Goal: Task Accomplishment & Management: Use online tool/utility

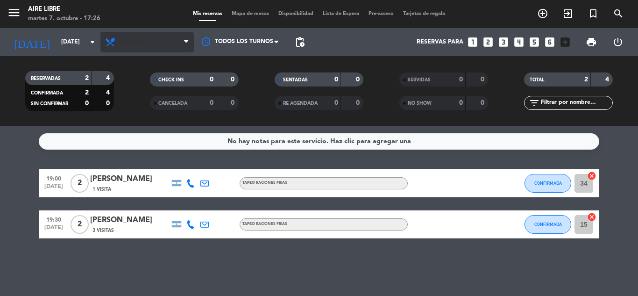
click at [135, 45] on span "Brunch" at bounding box center [133, 42] width 24 height 7
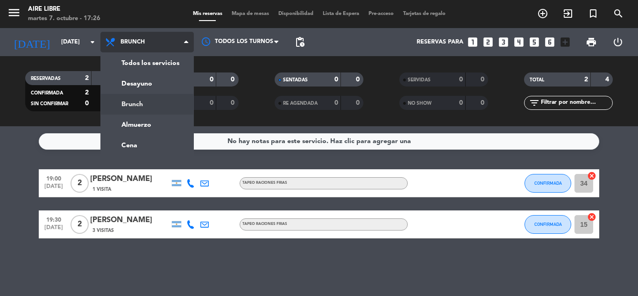
click at [139, 151] on ng-component "menu Aire Libre [DATE] 7. octubre - 17:26 Mis reservas Mapa de mesas Disponibil…" at bounding box center [319, 148] width 638 height 296
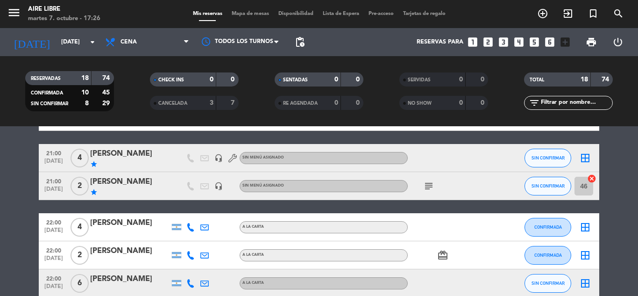
scroll to position [359, 0]
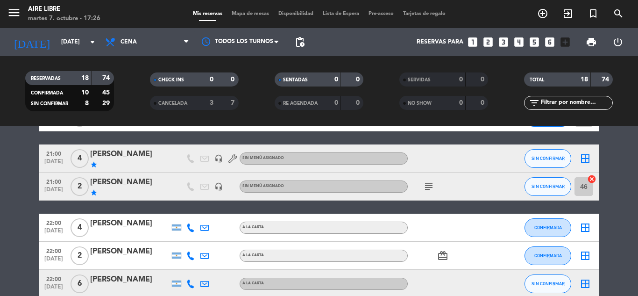
click at [434, 186] on icon "subject" at bounding box center [428, 186] width 11 height 11
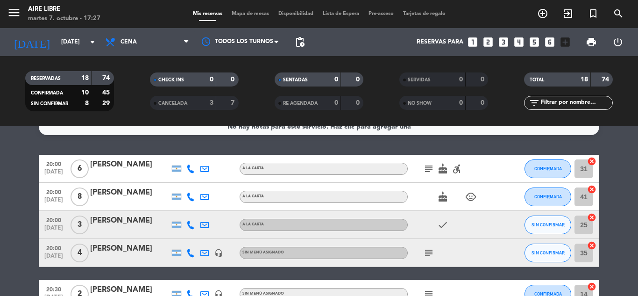
scroll to position [0, 0]
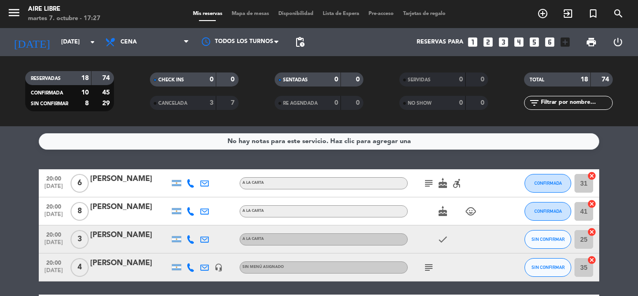
click at [431, 181] on icon "subject" at bounding box center [428, 182] width 11 height 11
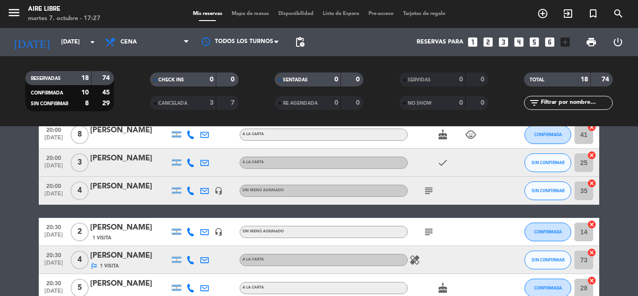
scroll to position [77, 0]
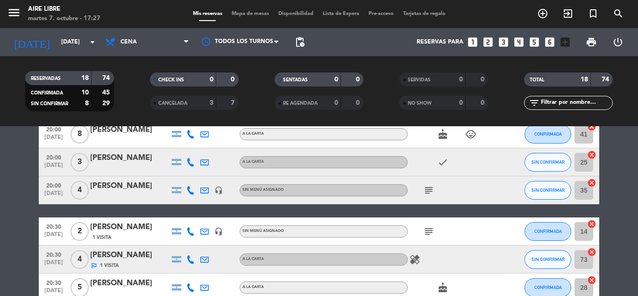
click at [427, 188] on icon "subject" at bounding box center [428, 189] width 11 height 11
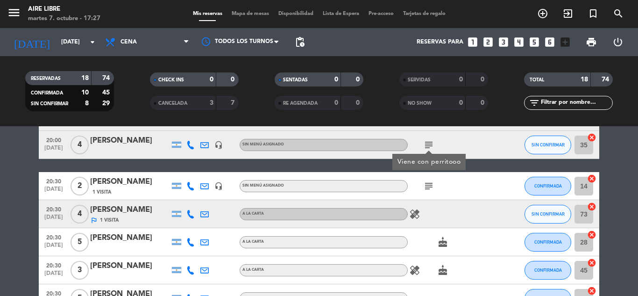
scroll to position [125, 0]
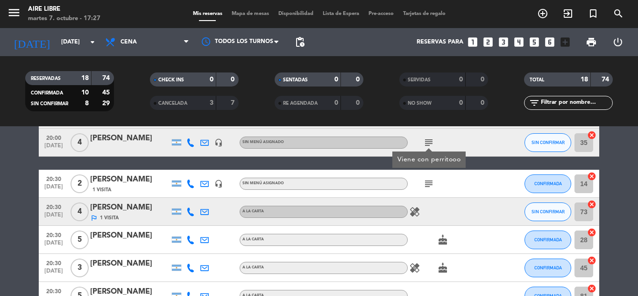
click at [430, 182] on icon "subject" at bounding box center [428, 183] width 11 height 11
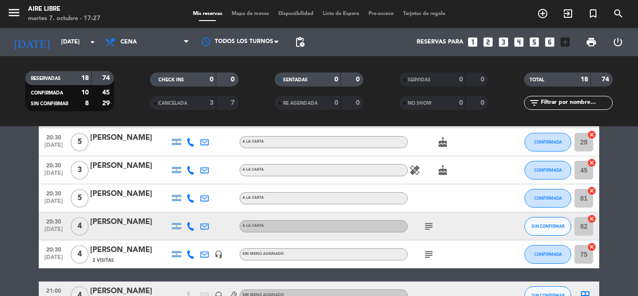
scroll to position [233, 0]
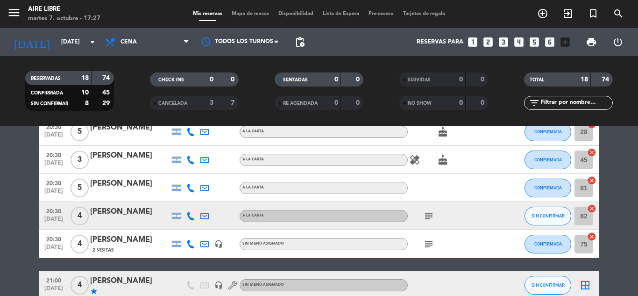
click at [429, 219] on icon "subject" at bounding box center [428, 215] width 11 height 11
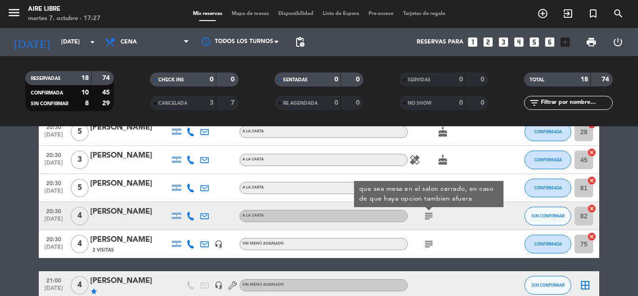
click at [429, 247] on icon "subject" at bounding box center [428, 243] width 11 height 11
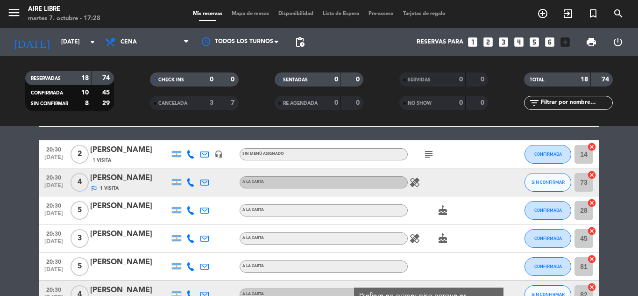
scroll to position [159, 0]
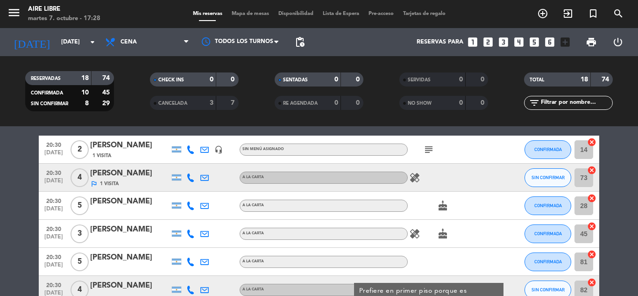
click at [419, 178] on icon "healing" at bounding box center [414, 177] width 11 height 11
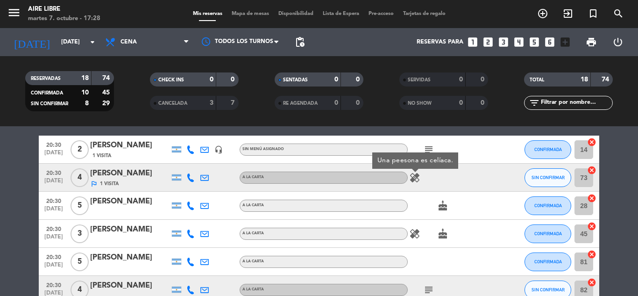
click at [419, 231] on icon "healing" at bounding box center [414, 233] width 11 height 11
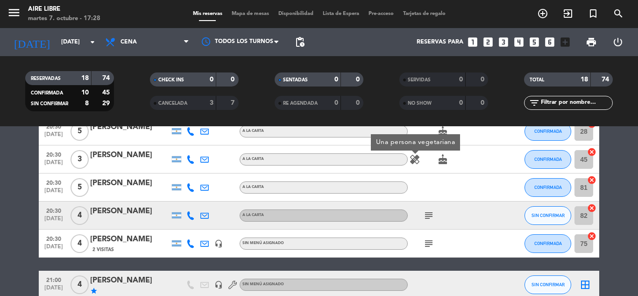
scroll to position [234, 0]
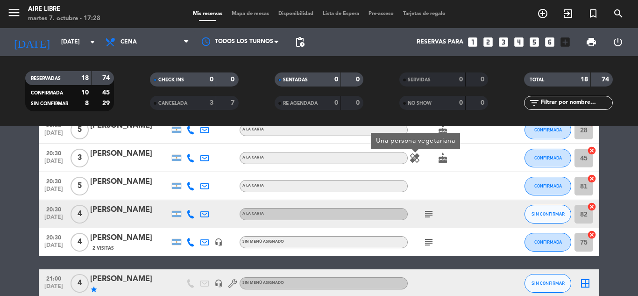
click at [429, 217] on icon "subject" at bounding box center [428, 213] width 11 height 11
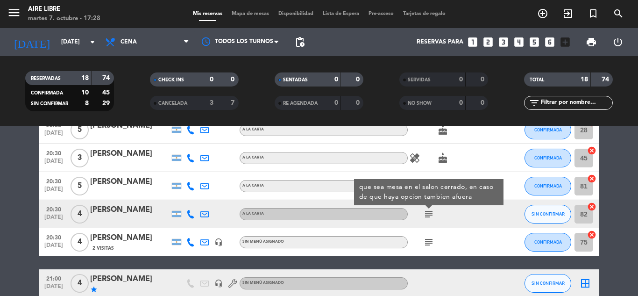
click at [430, 242] on icon "subject" at bounding box center [428, 241] width 11 height 11
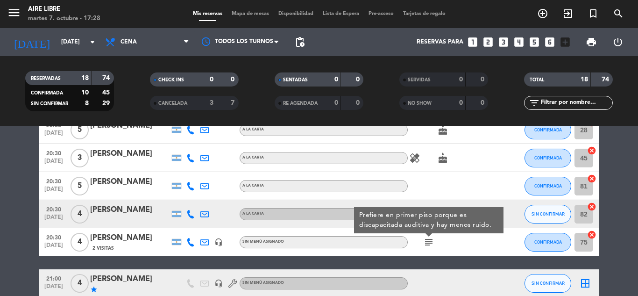
click at [626, 187] on bookings-row "20:00 [DATE] 6 [PERSON_NAME] A LA CARTA subject cake accessible_forward CONFIRM…" at bounding box center [319, 213] width 638 height 557
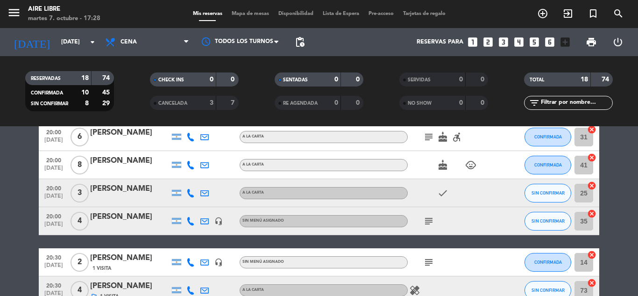
scroll to position [69, 0]
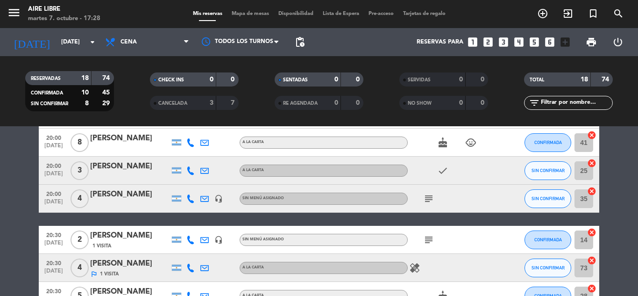
click at [430, 201] on icon "subject" at bounding box center [428, 198] width 11 height 11
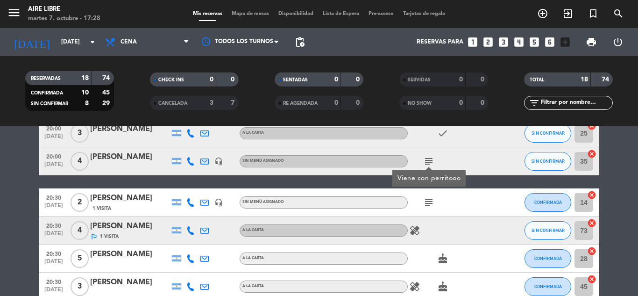
scroll to position [114, 0]
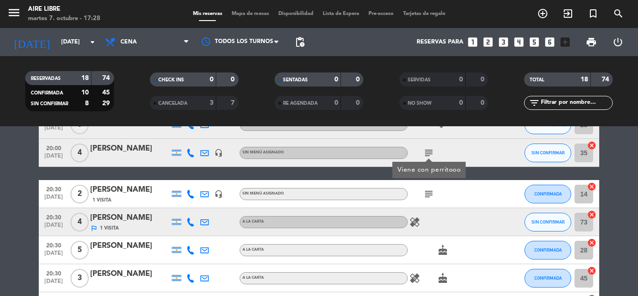
click at [427, 196] on icon "subject" at bounding box center [428, 193] width 11 height 11
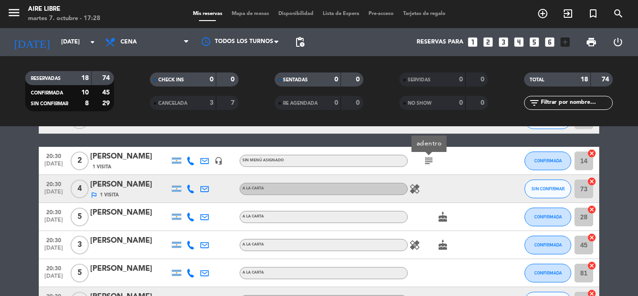
scroll to position [152, 0]
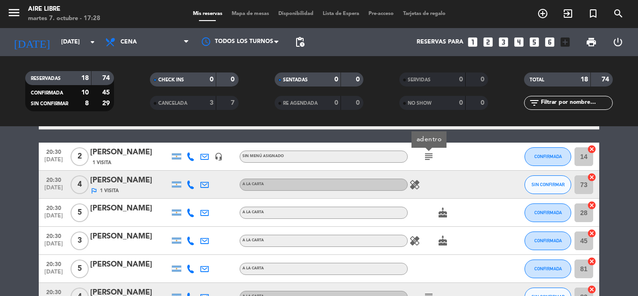
click at [417, 181] on icon "healing" at bounding box center [414, 184] width 11 height 11
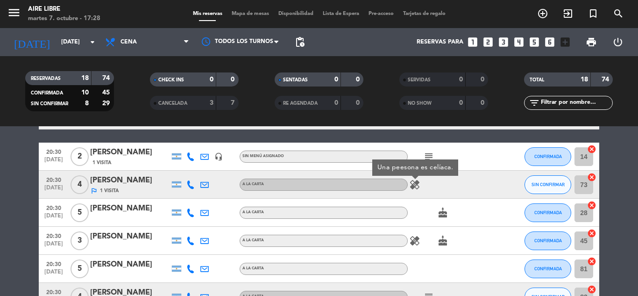
click at [638, 208] on bookings-row "20:00 [DATE] 6 [PERSON_NAME] A LA CARTA subject cake accessible_forward CONFIRM…" at bounding box center [319, 295] width 638 height 557
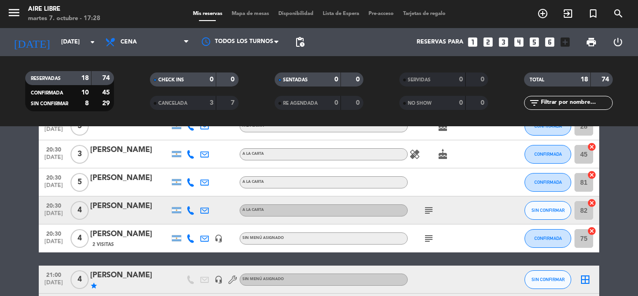
scroll to position [239, 0]
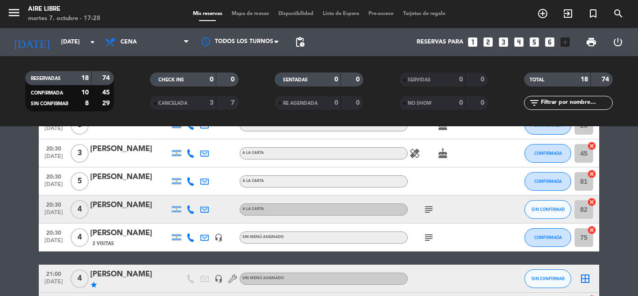
click at [433, 212] on icon "subject" at bounding box center [428, 209] width 11 height 11
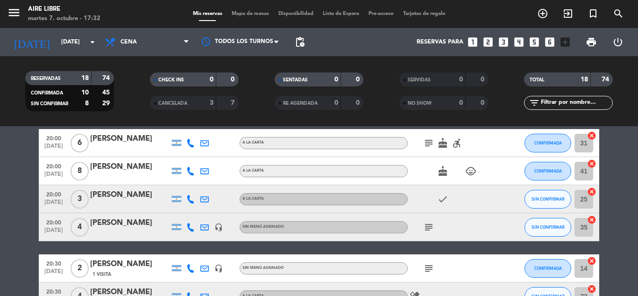
scroll to position [0, 0]
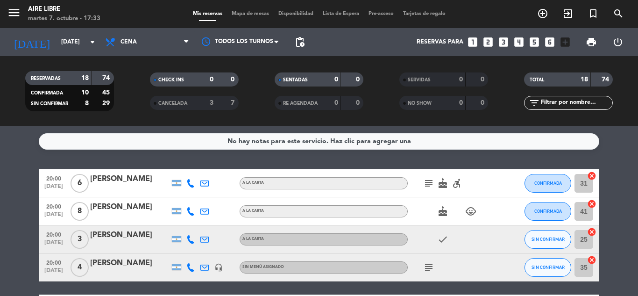
click at [595, 204] on icon "cancel" at bounding box center [591, 203] width 9 height 9
click at [587, 214] on icon "border_all" at bounding box center [585, 211] width 11 height 11
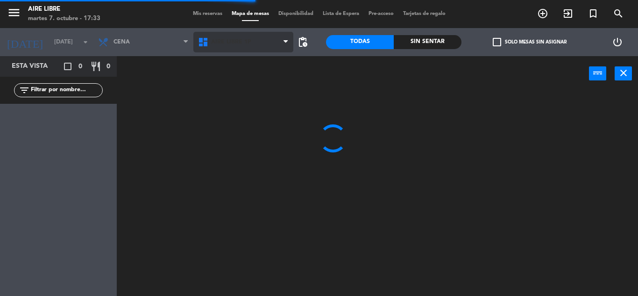
click at [239, 43] on span "Aire Libre 1P" at bounding box center [231, 42] width 40 height 7
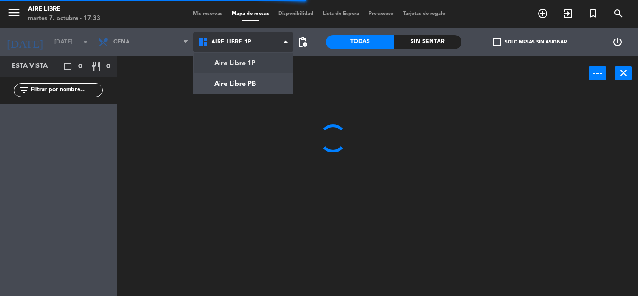
click at [248, 87] on ng-component "menu Aire Libre [DATE] 7. octubre - 17:33 Mis reservas Mapa de mesas Disponibil…" at bounding box center [319, 148] width 638 height 296
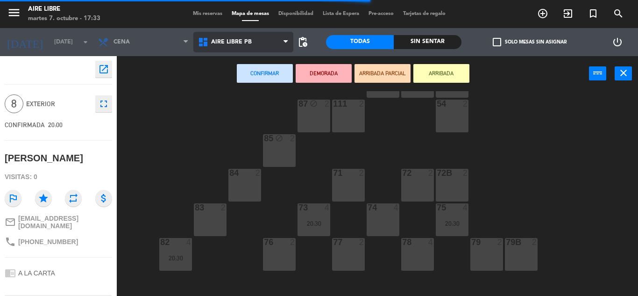
scroll to position [53, 0]
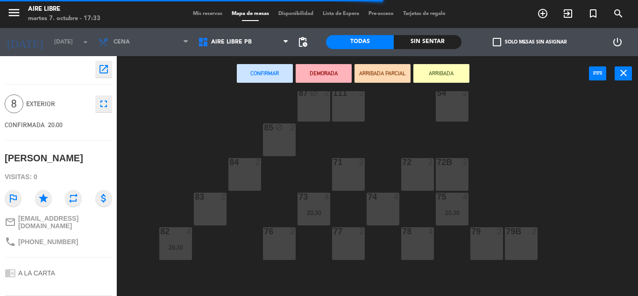
click at [344, 239] on div "77 2" at bounding box center [348, 243] width 33 height 33
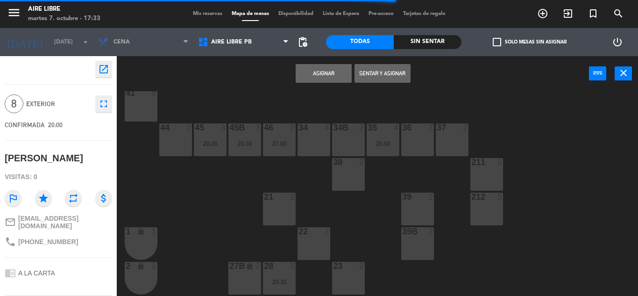
click at [418, 248] on div "39B 2" at bounding box center [417, 243] width 33 height 33
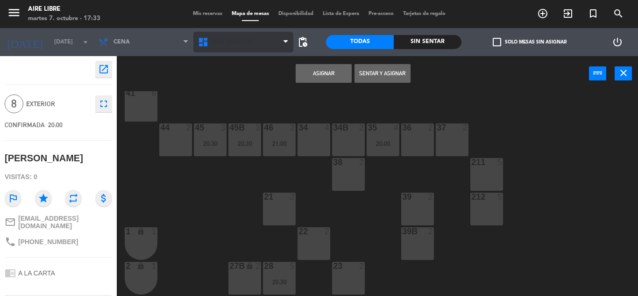
click at [234, 39] on span "Aire Libre PB" at bounding box center [231, 42] width 41 height 7
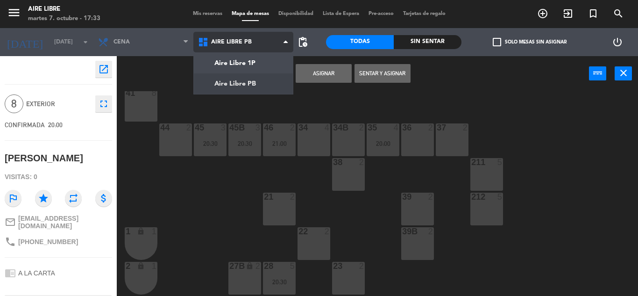
click at [249, 64] on ng-component "menu Aire Libre [DATE] 7. octubre - 17:33 Mis reservas Mapa de mesas Disponibil…" at bounding box center [319, 148] width 638 height 296
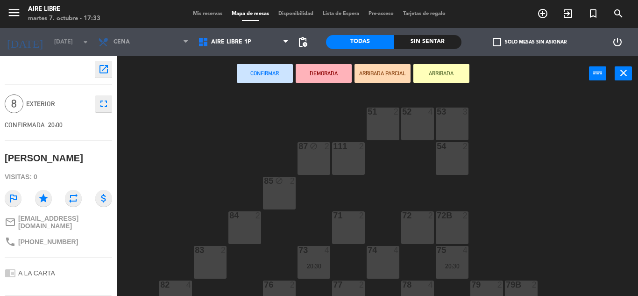
click at [351, 286] on div at bounding box center [347, 284] width 15 height 8
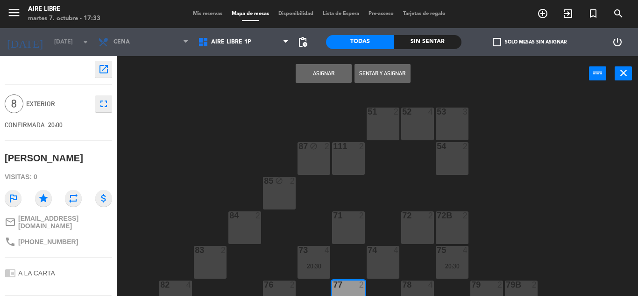
click at [420, 285] on div at bounding box center [417, 284] width 15 height 8
click at [333, 72] on button "Asignar" at bounding box center [324, 73] width 56 height 19
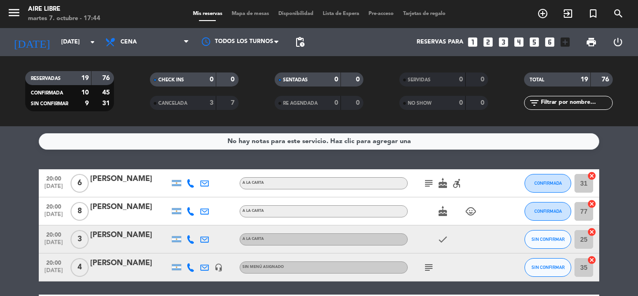
click at [540, 103] on input "text" at bounding box center [576, 103] width 72 height 10
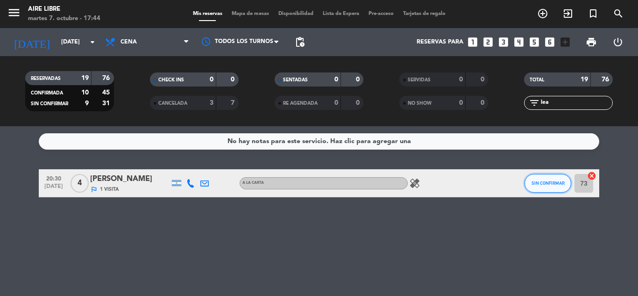
click at [543, 177] on button "SIN CONFIRMAR" at bounding box center [548, 183] width 47 height 19
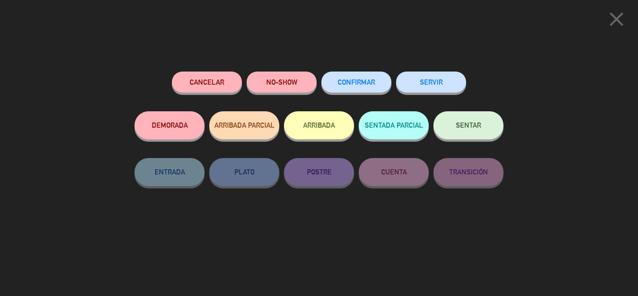
click at [356, 79] on button "CONFIRMAR" at bounding box center [356, 81] width 70 height 21
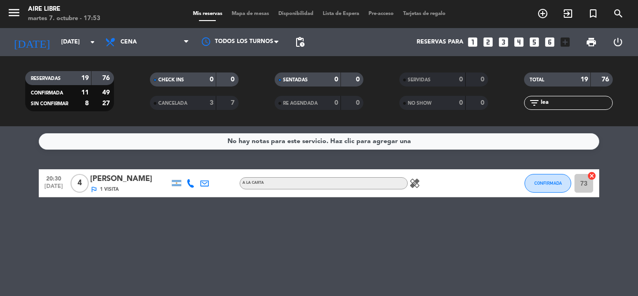
click at [566, 101] on input "lea" at bounding box center [576, 103] width 72 height 10
type input "l"
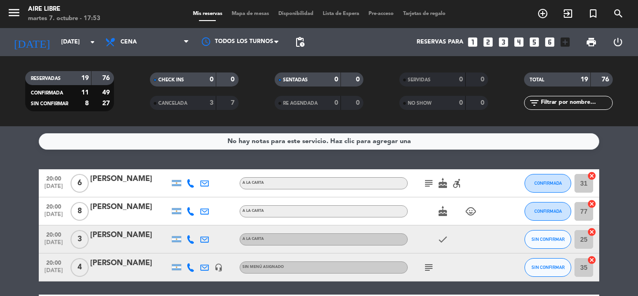
click at [252, 15] on span "Mapa de mesas" at bounding box center [250, 13] width 47 height 5
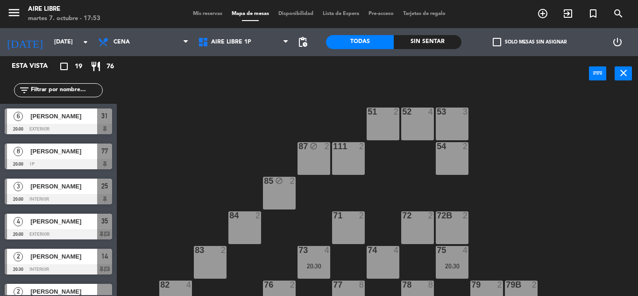
click at [493, 43] on span "check_box_outline_blank" at bounding box center [497, 42] width 8 height 8
click at [530, 42] on input "check_box_outline_blank Solo mesas sin asignar" at bounding box center [530, 42] width 0 height 0
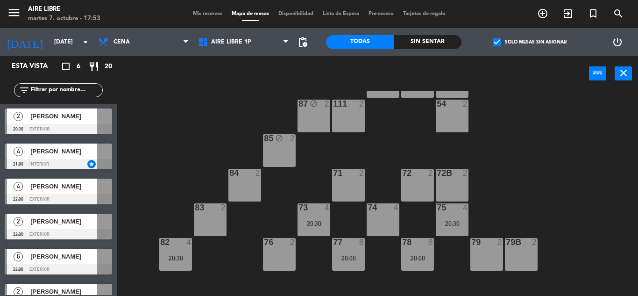
scroll to position [42, 0]
click at [226, 36] on span "Aire Libre 1P" at bounding box center [243, 42] width 100 height 21
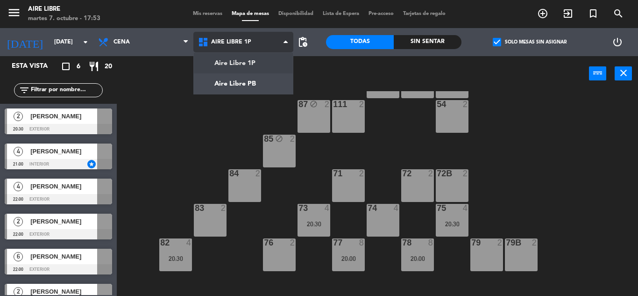
click at [228, 85] on ng-component "menu Aire Libre [DATE] 7. octubre - 17:53 Mis reservas Mapa de mesas Disponibil…" at bounding box center [319, 148] width 638 height 296
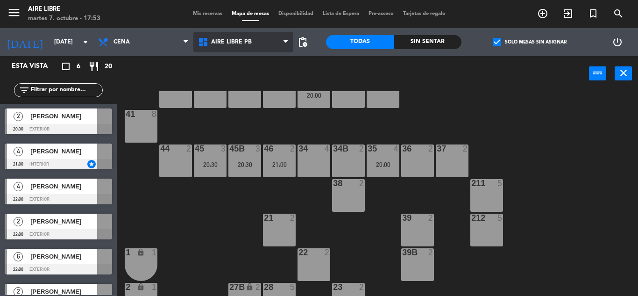
scroll to position [33, 0]
click at [89, 126] on div at bounding box center [58, 129] width 107 height 10
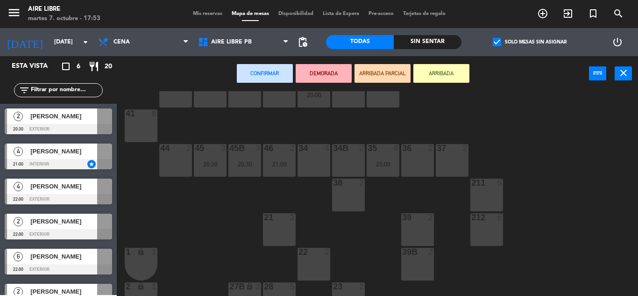
click at [176, 161] on div "44 2" at bounding box center [175, 160] width 33 height 33
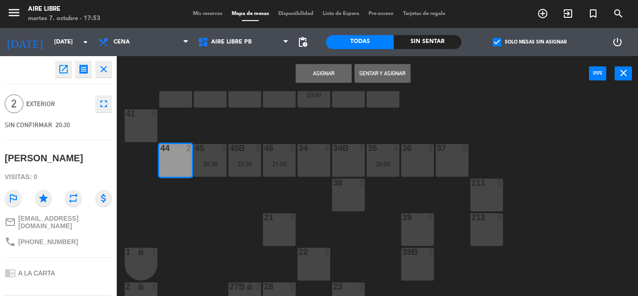
click at [331, 68] on button "Asignar" at bounding box center [324, 73] width 56 height 19
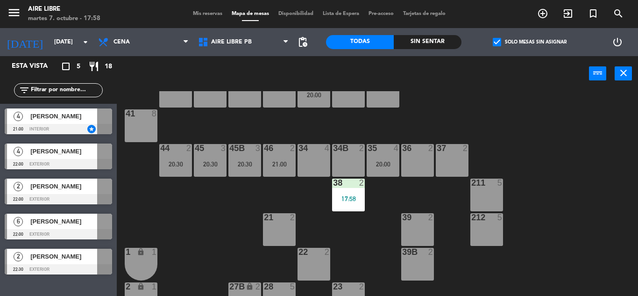
click at [496, 43] on span "check_box" at bounding box center [497, 42] width 8 height 8
click at [530, 42] on input "check_box Solo mesas sin asignar" at bounding box center [530, 42] width 0 height 0
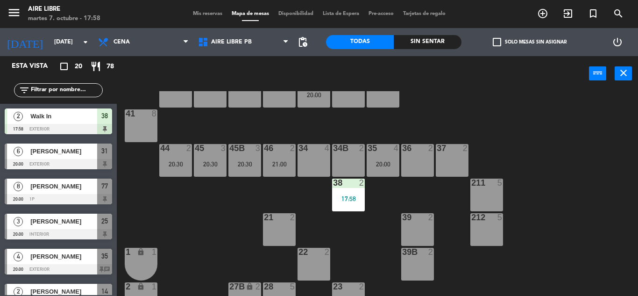
click at [58, 92] on input "text" at bounding box center [66, 90] width 72 height 10
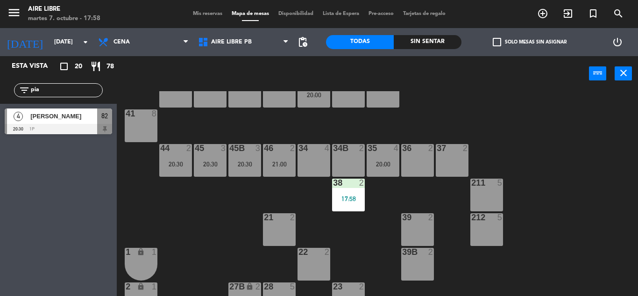
type input "pia"
click at [57, 119] on span "[PERSON_NAME]" at bounding box center [63, 116] width 67 height 10
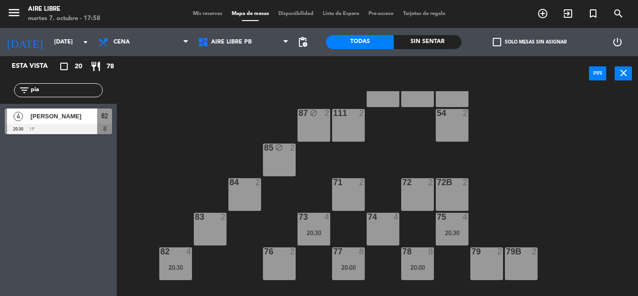
scroll to position [32, 0]
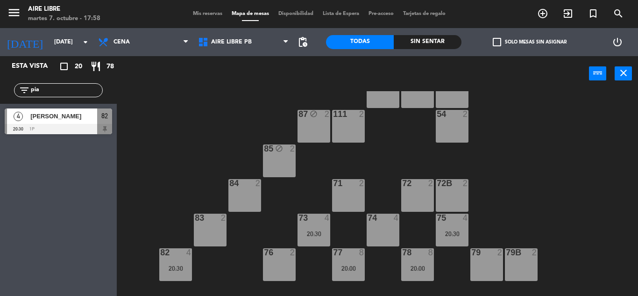
click at [182, 263] on div "82 4 20:30" at bounding box center [175, 264] width 33 height 33
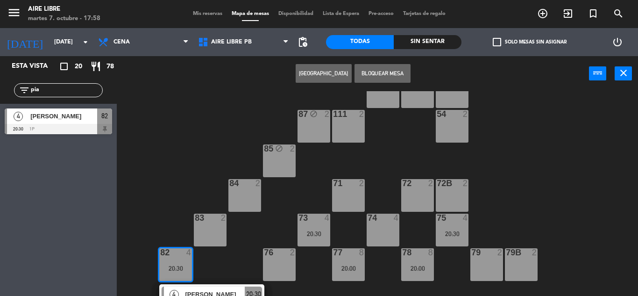
click at [383, 231] on div "74 4" at bounding box center [383, 229] width 33 height 33
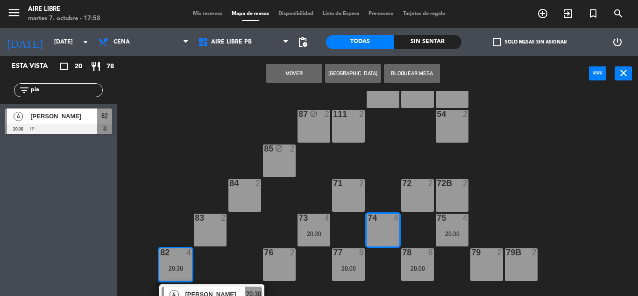
click at [293, 75] on button "Mover" at bounding box center [294, 73] width 56 height 19
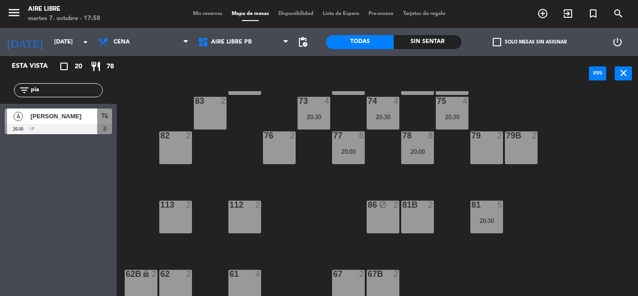
scroll to position [148, 0]
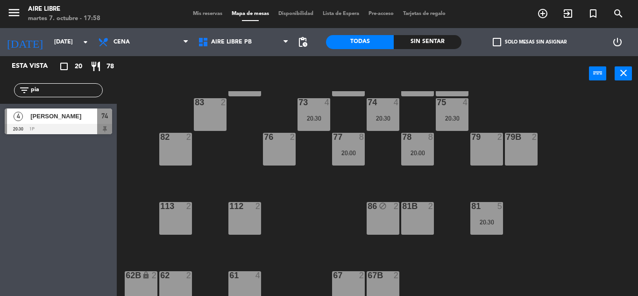
click at [388, 117] on div "20:30" at bounding box center [383, 118] width 33 height 7
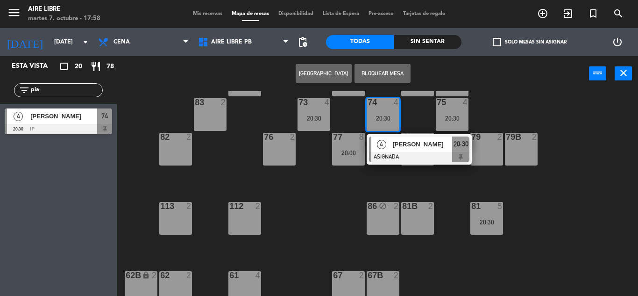
click at [406, 154] on div at bounding box center [419, 157] width 100 height 10
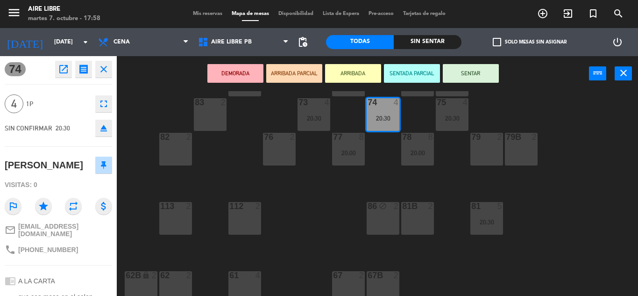
click at [111, 129] on button "eject" at bounding box center [103, 128] width 17 height 17
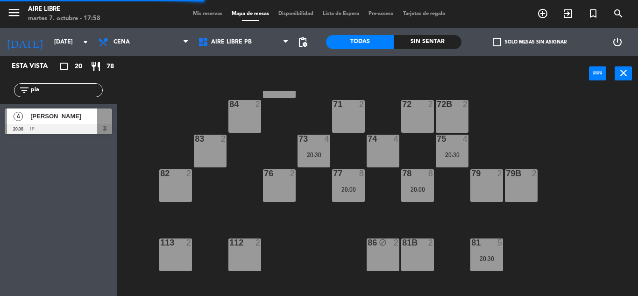
scroll to position [104, 0]
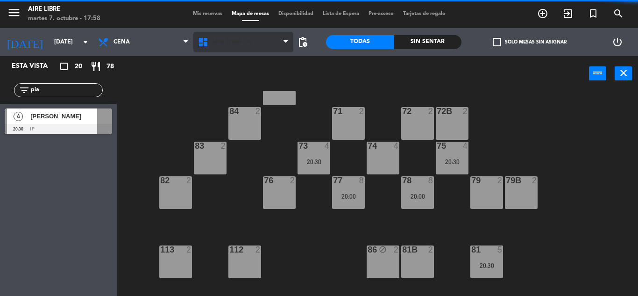
click at [231, 43] on span "Aire Libre PB" at bounding box center [231, 42] width 41 height 7
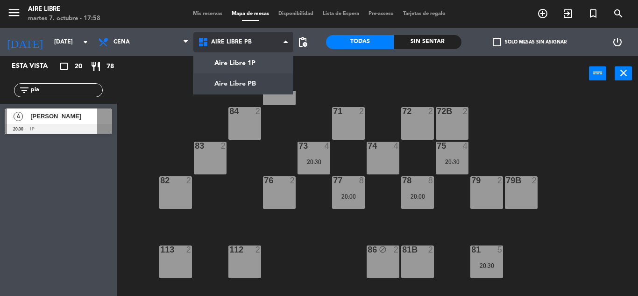
click at [243, 83] on ng-component "menu Aire Libre [DATE] 7. octubre - 17:58 Mis reservas Mapa de mesas Disponibil…" at bounding box center [319, 148] width 638 height 296
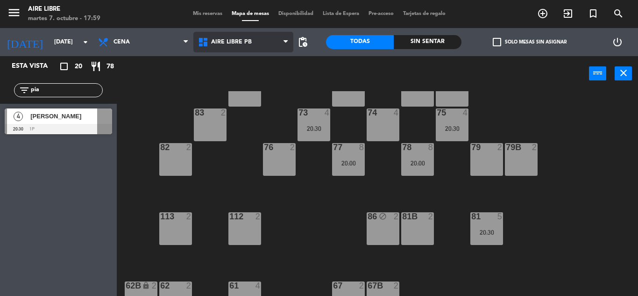
scroll to position [121, 0]
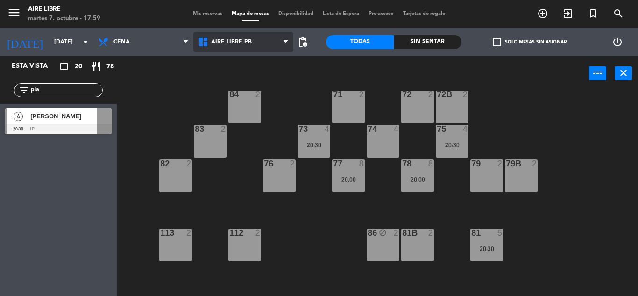
click at [223, 42] on span "Aire Libre PB" at bounding box center [231, 42] width 41 height 7
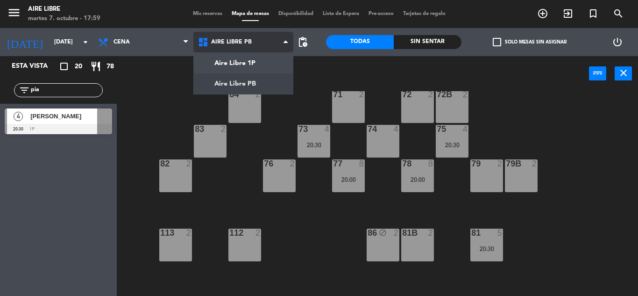
click at [255, 65] on ng-component "menu Aire Libre [DATE] 7. octubre - 17:59 Mis reservas Mapa de mesas Disponibil…" at bounding box center [319, 148] width 638 height 296
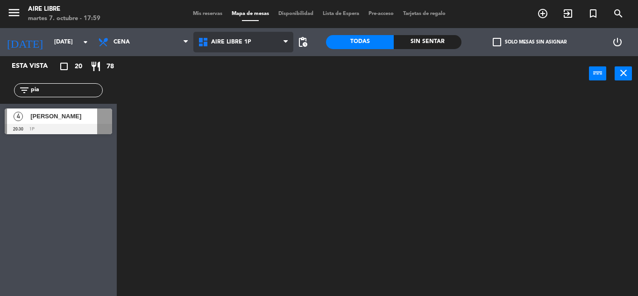
scroll to position [0, 0]
click at [235, 43] on span "Aire Libre 1P" at bounding box center [231, 42] width 40 height 7
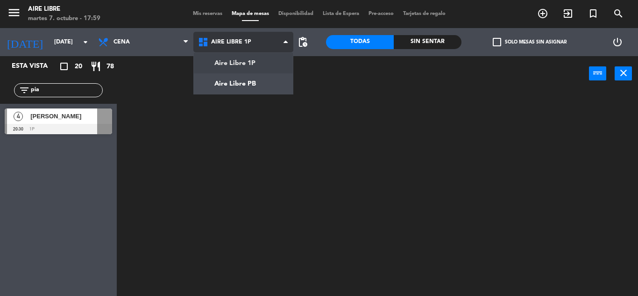
click at [240, 84] on ng-component "menu Aire Libre [DATE] 7. octubre - 17:59 Mis reservas Mapa de mesas Disponibil…" at bounding box center [319, 148] width 638 height 296
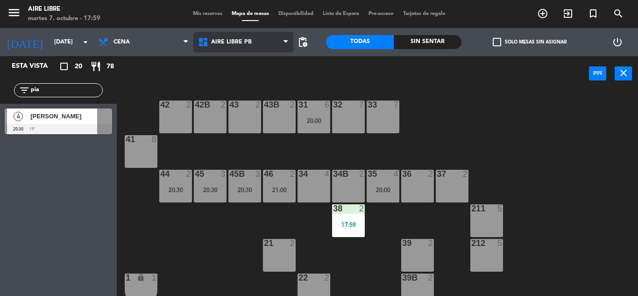
scroll to position [9, 0]
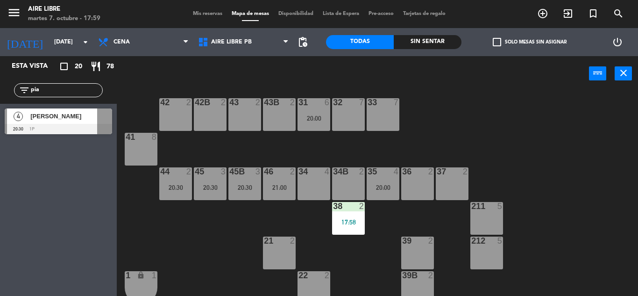
click at [86, 116] on span "[PERSON_NAME]" at bounding box center [63, 116] width 67 height 10
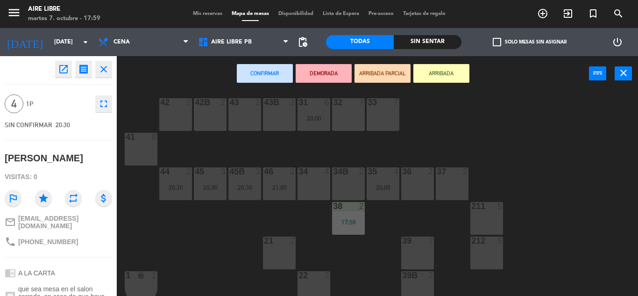
click at [313, 190] on div "34 4" at bounding box center [314, 183] width 33 height 33
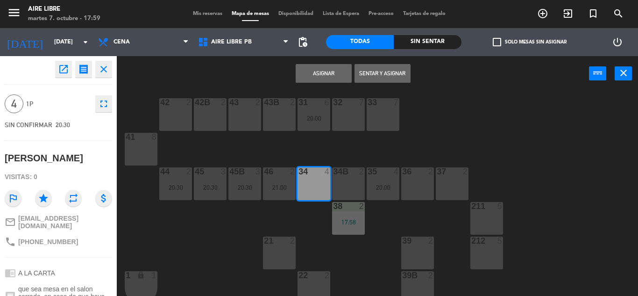
click at [331, 75] on button "Asignar" at bounding box center [324, 73] width 56 height 19
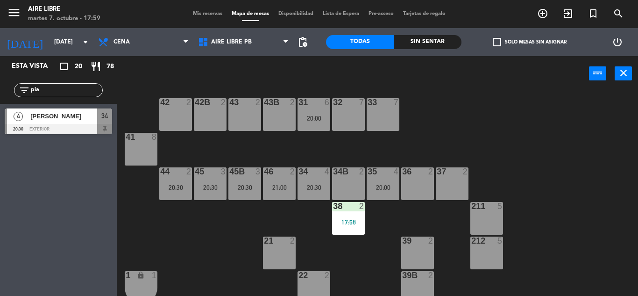
click at [49, 128] on div at bounding box center [58, 129] width 107 height 10
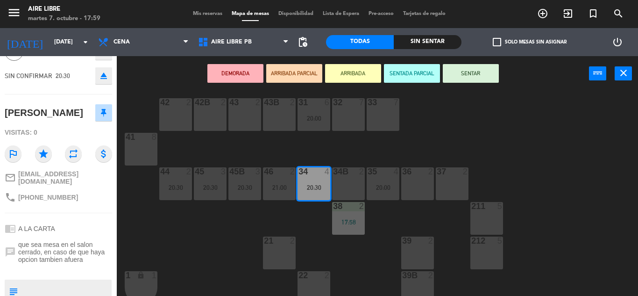
scroll to position [55, 0]
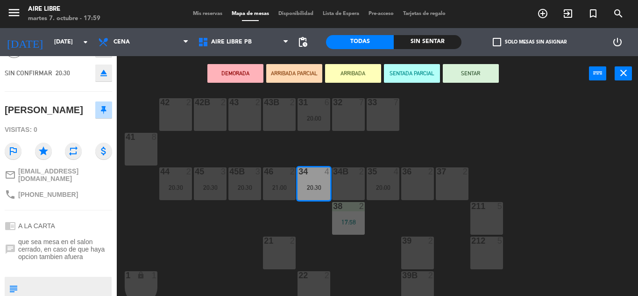
click at [206, 234] on div "42 2 43 2 31 6 20:00 32 7 33 7 42B 2 43B 2 41 8 44 2 20:30 45 3 20:30 46 2 21:0…" at bounding box center [380, 193] width 515 height 205
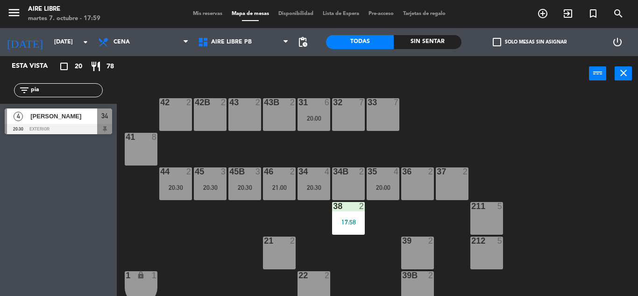
click at [315, 187] on div "20:30" at bounding box center [314, 187] width 33 height 7
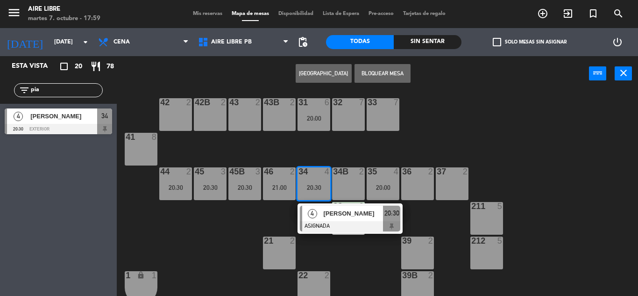
click at [324, 220] on div "[PERSON_NAME]" at bounding box center [352, 213] width 61 height 15
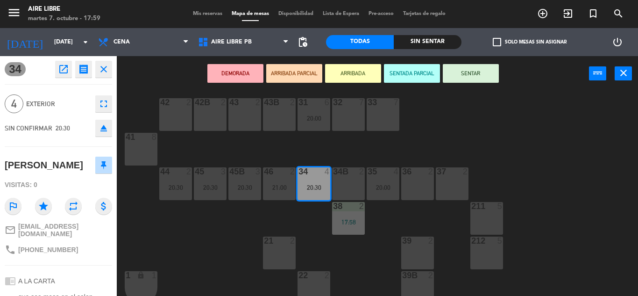
click at [109, 132] on button "eject" at bounding box center [103, 128] width 17 height 17
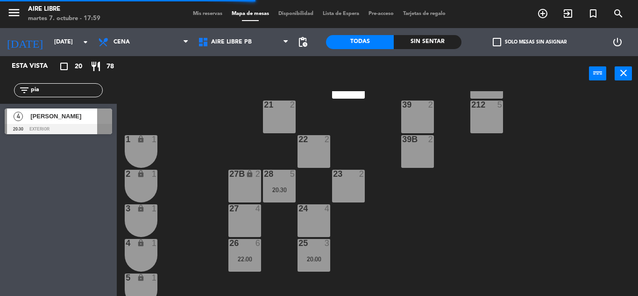
scroll to position [149, 0]
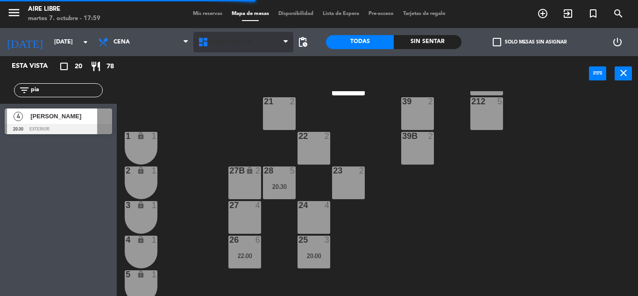
click at [222, 41] on span "Aire Libre PB" at bounding box center [231, 42] width 41 height 7
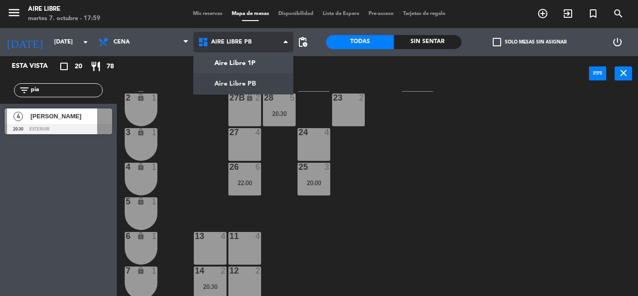
scroll to position [218, 0]
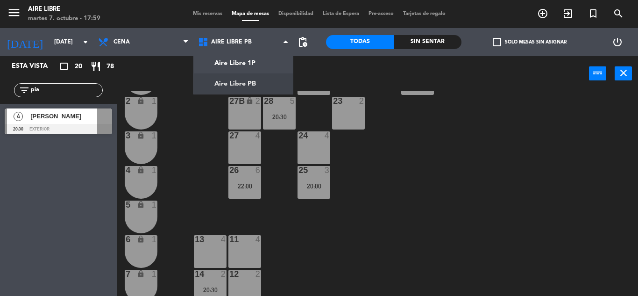
click at [314, 183] on div "20:00" at bounding box center [314, 186] width 33 height 7
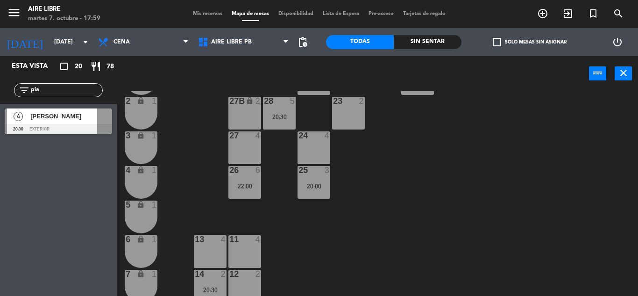
click at [505, 185] on div "42 2 43 2 31 6 20:00 32 7 33 7 42B 2 43B 2 41 8 44 2 20:30 45 3 20:30 46 2 21:0…" at bounding box center [380, 193] width 515 height 205
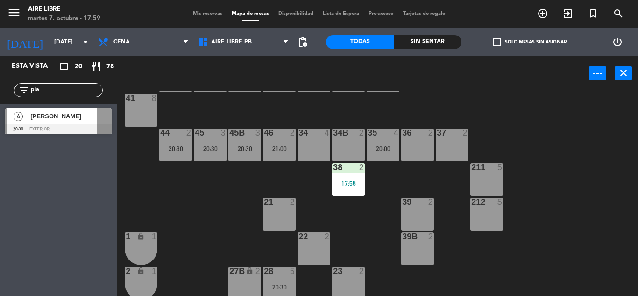
scroll to position [51, 0]
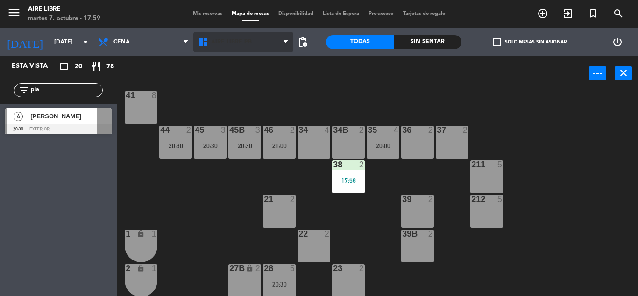
click at [228, 44] on span "Aire Libre PB" at bounding box center [231, 42] width 41 height 7
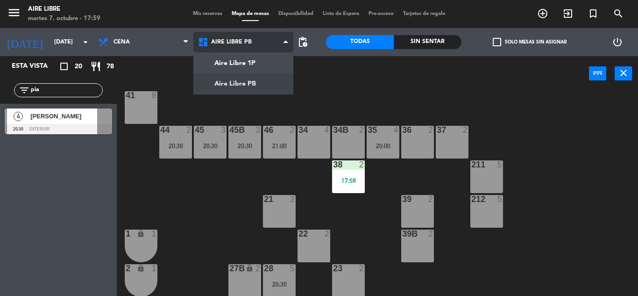
click at [250, 60] on ng-component "menu Aire Libre [DATE] 7. octubre - 17:59 Mis reservas Mapa de mesas Disponibil…" at bounding box center [319, 148] width 638 height 296
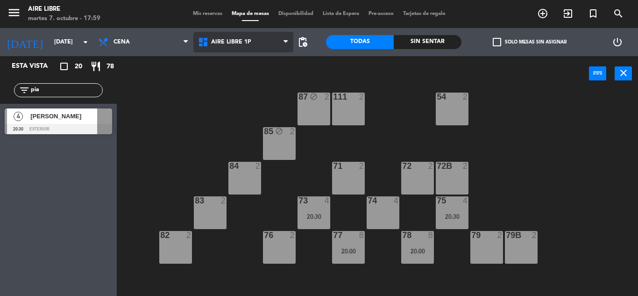
scroll to position [50, 0]
click at [419, 183] on div "72 2" at bounding box center [417, 177] width 33 height 33
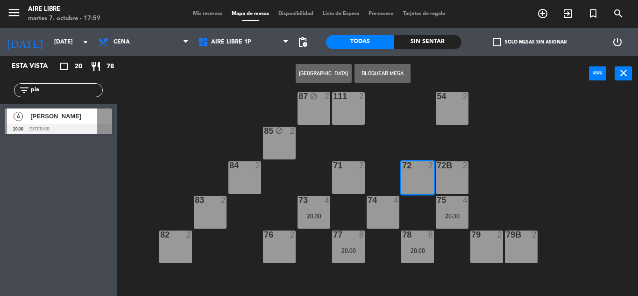
click at [388, 75] on button "Bloquear Mesa" at bounding box center [383, 73] width 56 height 19
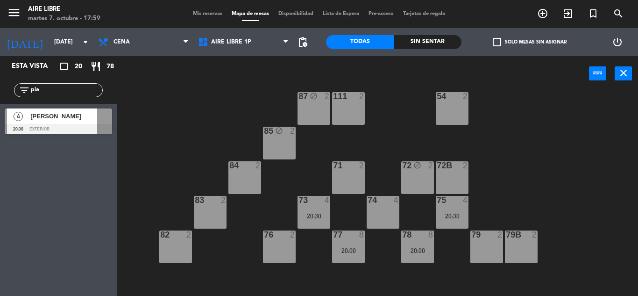
click at [455, 178] on div "72B 2" at bounding box center [452, 177] width 33 height 33
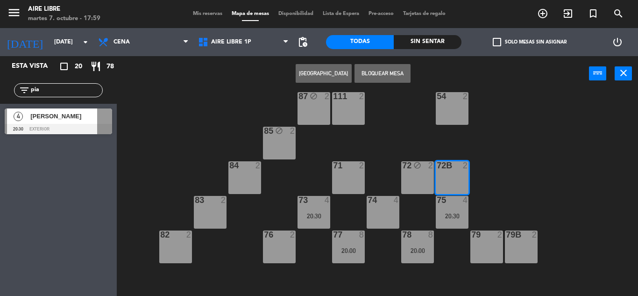
click at [555, 162] on div "51 2 52 4 53 3 111 2 54 2 87 block 2 85 block 2 72 block 2 84 2 71 2 72B 2 83 2…" at bounding box center [380, 193] width 515 height 205
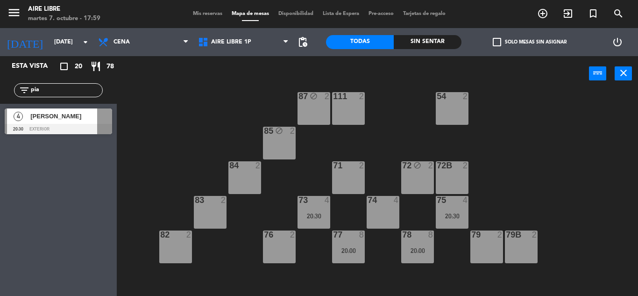
click at [418, 177] on div "72 block 2" at bounding box center [417, 177] width 33 height 33
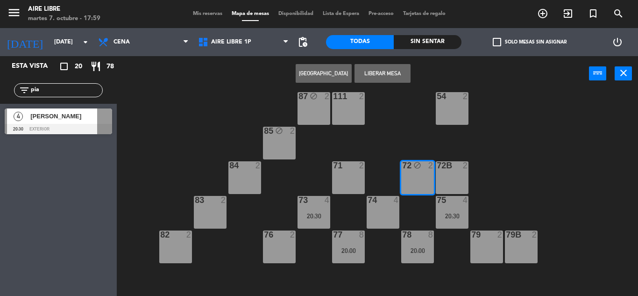
click at [380, 68] on button "Liberar Mesa" at bounding box center [383, 73] width 56 height 19
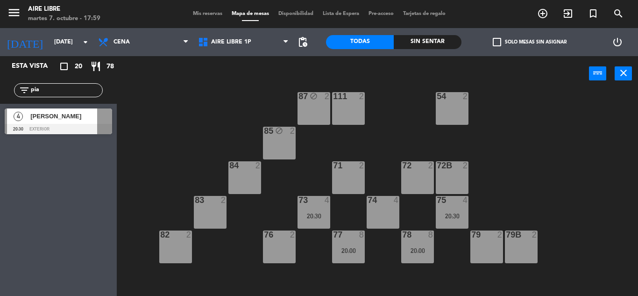
click at [453, 178] on div "72B 2" at bounding box center [452, 177] width 33 height 33
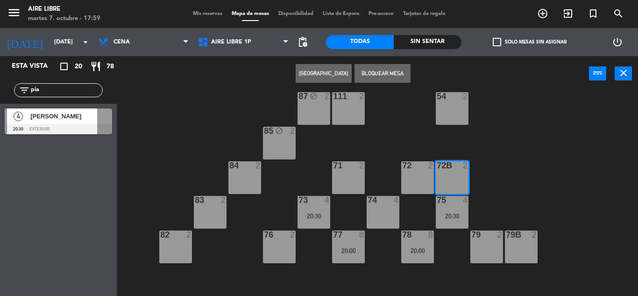
click at [378, 72] on button "Bloquear Mesa" at bounding box center [383, 73] width 56 height 19
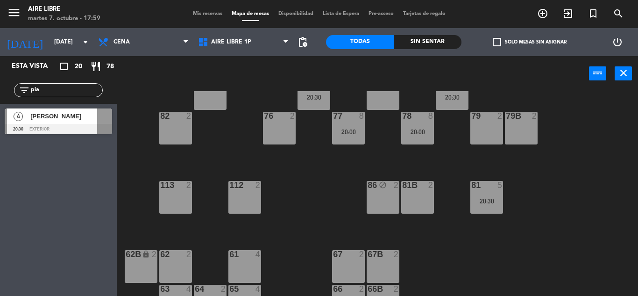
scroll to position [172, 0]
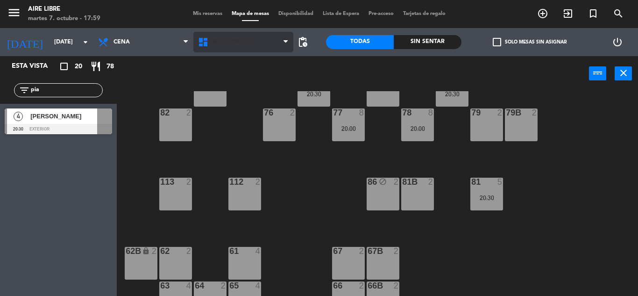
click at [224, 44] on span "Aire Libre 1P" at bounding box center [231, 42] width 40 height 7
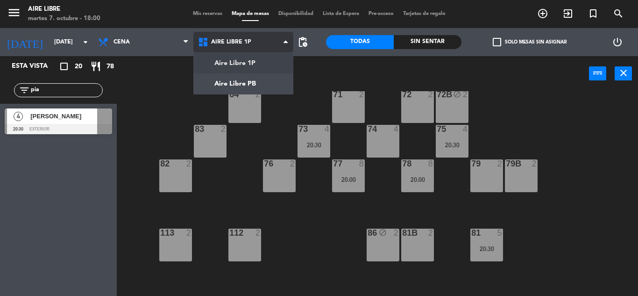
scroll to position [118, 0]
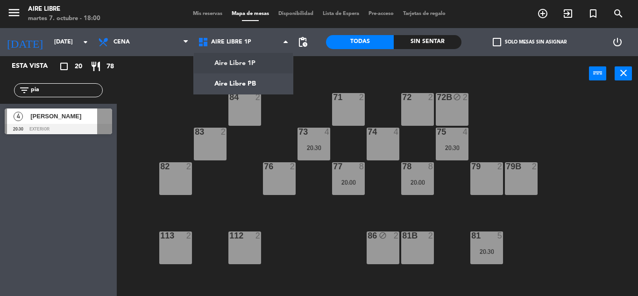
click at [79, 126] on div at bounding box center [58, 129] width 107 height 10
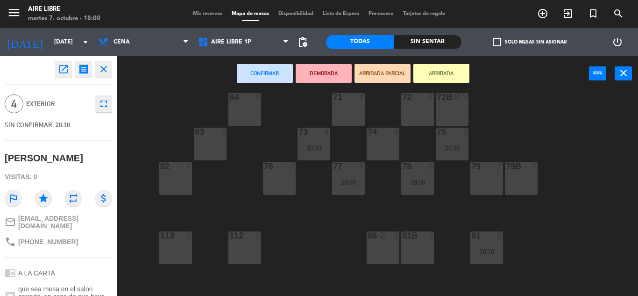
click at [390, 147] on div "74 4" at bounding box center [383, 144] width 33 height 33
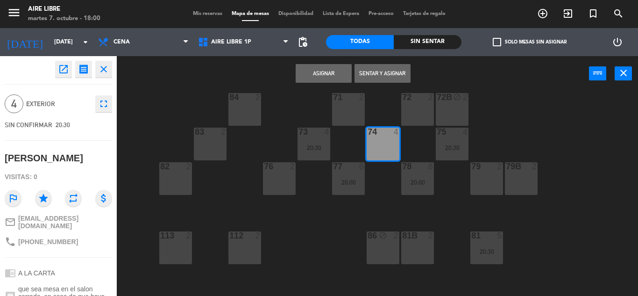
click at [314, 76] on button "Asignar" at bounding box center [324, 73] width 56 height 19
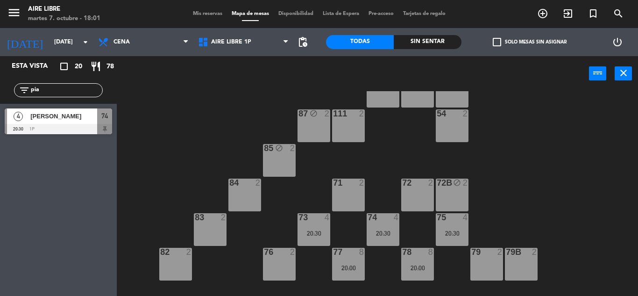
scroll to position [0, 0]
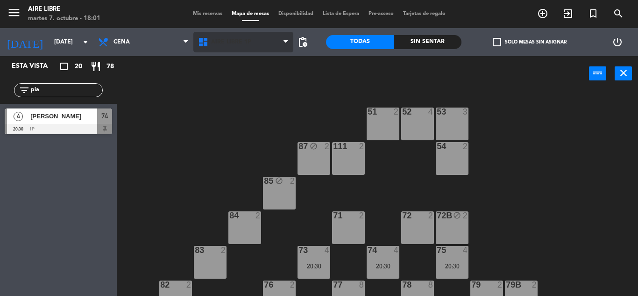
click at [238, 39] on span "Aire Libre 1P" at bounding box center [231, 42] width 40 height 7
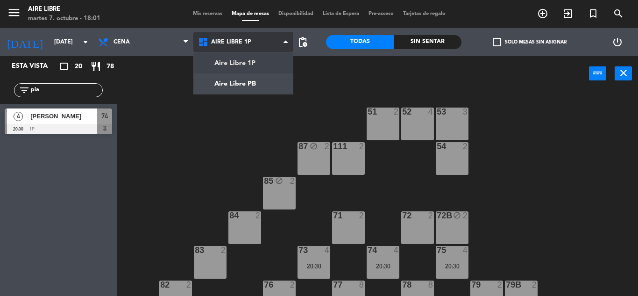
click at [242, 83] on ng-component "menu Aire Libre [DATE] 7. octubre - 18:01 Mis reservas Mapa de mesas Disponibil…" at bounding box center [319, 148] width 638 height 296
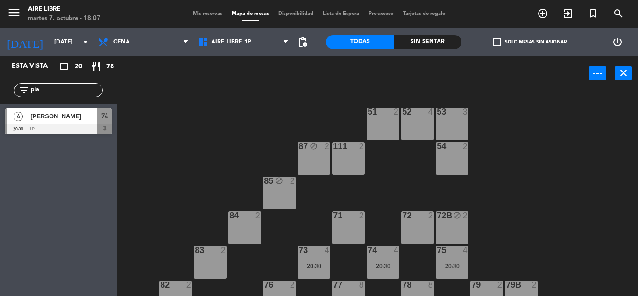
click at [57, 94] on input "pia" at bounding box center [66, 90] width 72 height 10
type input "p"
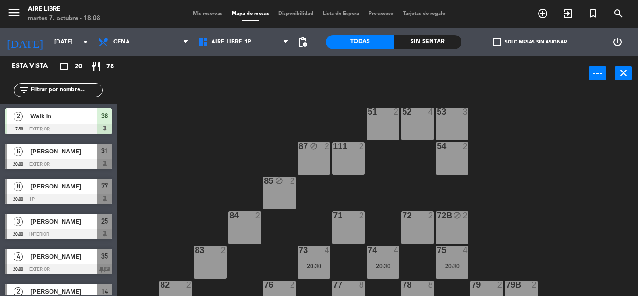
click at [496, 42] on span "check_box_outline_blank" at bounding box center [497, 42] width 8 height 8
click at [530, 42] on input "check_box_outline_blank Solo mesas sin asignar" at bounding box center [530, 42] width 0 height 0
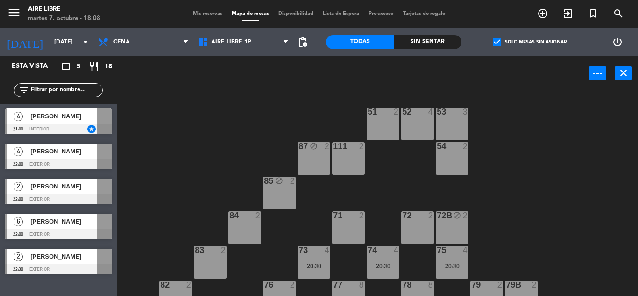
click at [493, 42] on span "check_box" at bounding box center [497, 42] width 8 height 8
click at [530, 42] on input "check_box Solo mesas sin asignar" at bounding box center [530, 42] width 0 height 0
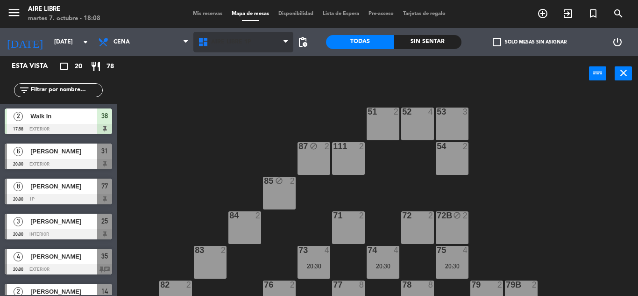
click at [237, 40] on span "Aire Libre 1P" at bounding box center [231, 42] width 40 height 7
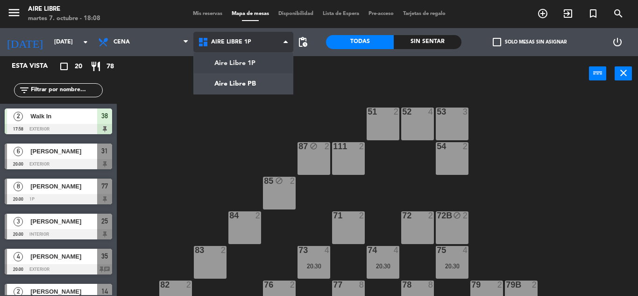
click at [246, 83] on ng-component "menu Aire Libre [DATE] 7. octubre - 18:08 Mis reservas Mapa de mesas Disponibil…" at bounding box center [319, 148] width 638 height 296
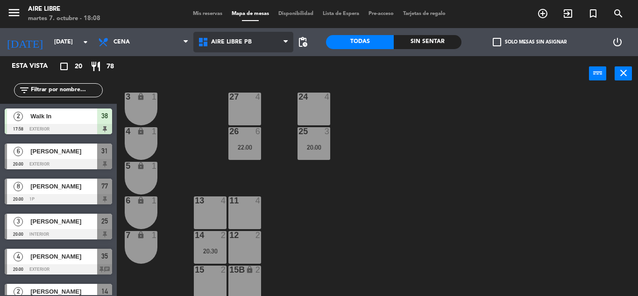
scroll to position [259, 0]
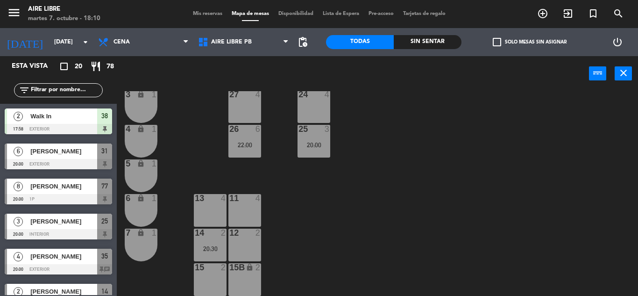
click at [204, 11] on span "Mis reservas" at bounding box center [207, 13] width 39 height 5
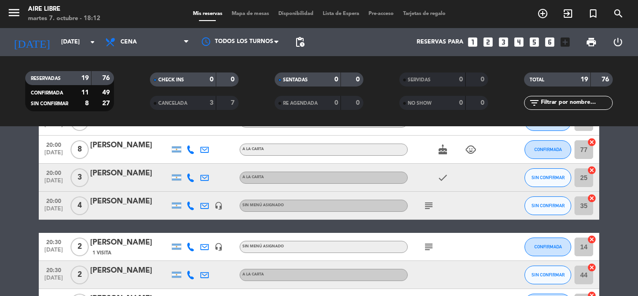
scroll to position [58, 0]
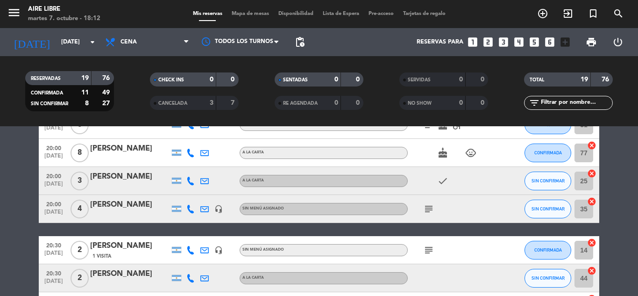
click at [229, 16] on span "Mapa de mesas" at bounding box center [250, 13] width 47 height 5
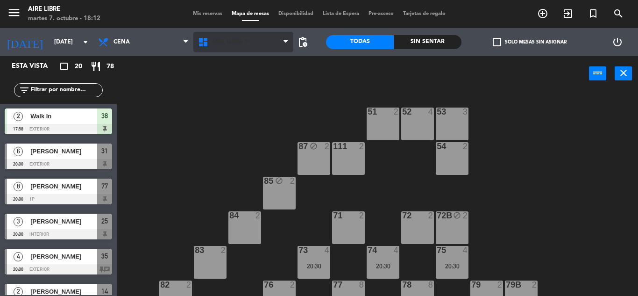
click at [221, 42] on span "Aire Libre 1P" at bounding box center [231, 42] width 40 height 7
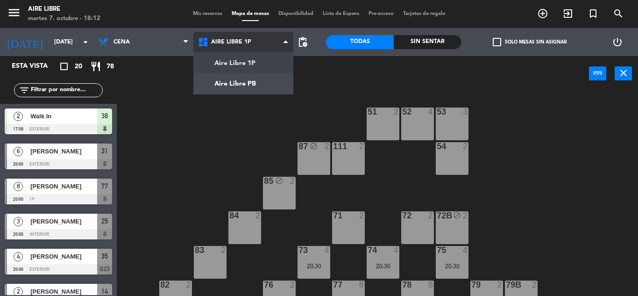
click at [234, 78] on ng-component "menu Aire Libre [DATE] 7. octubre - 18:12 Mis reservas Mapa de mesas Disponibil…" at bounding box center [319, 148] width 638 height 296
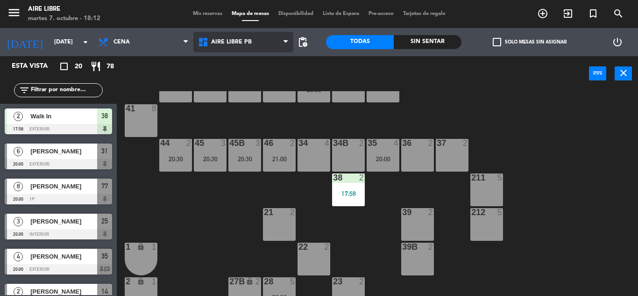
scroll to position [40, 0]
